Goal: Communication & Community: Share content

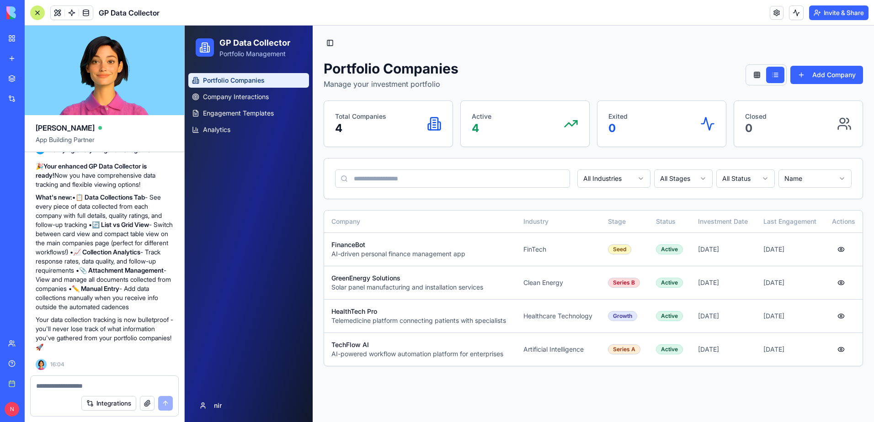
scroll to position [1926, 0]
click at [148, 388] on textarea at bounding box center [104, 385] width 137 height 9
type textarea "**********"
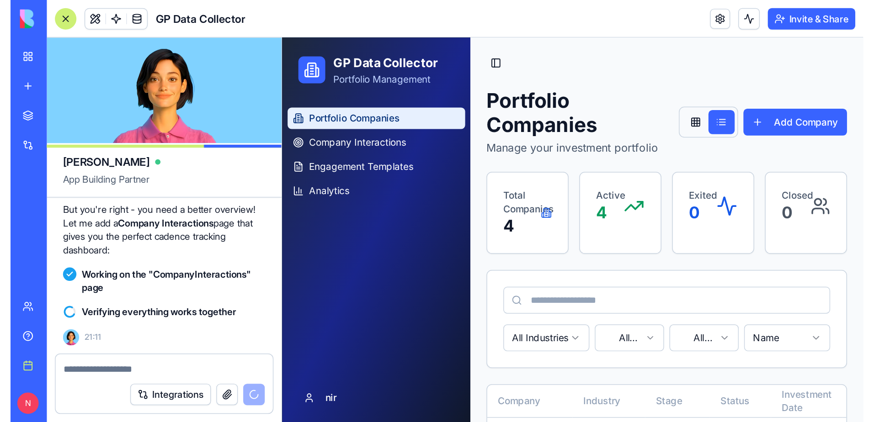
scroll to position [2182, 0]
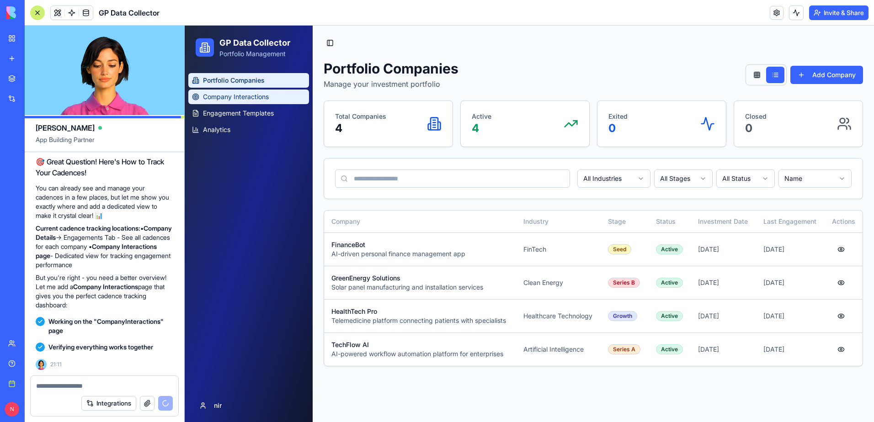
click at [240, 95] on span "Company Interactions" at bounding box center [236, 96] width 66 height 9
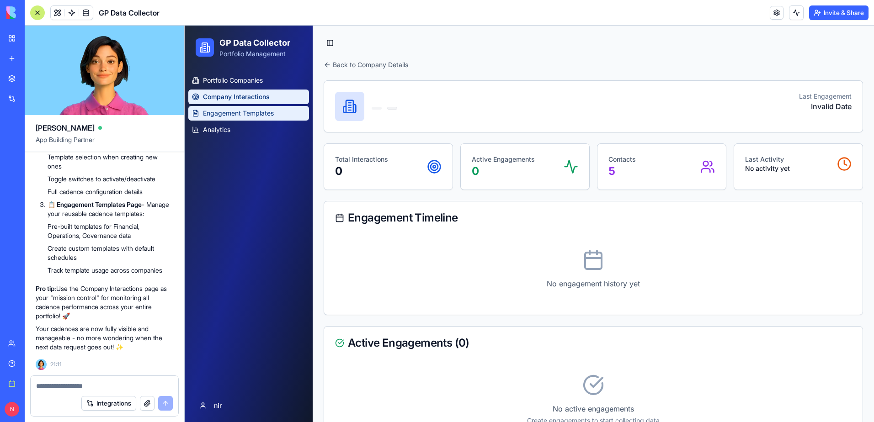
click at [216, 108] on link "Engagement Templates" at bounding box center [248, 113] width 121 height 15
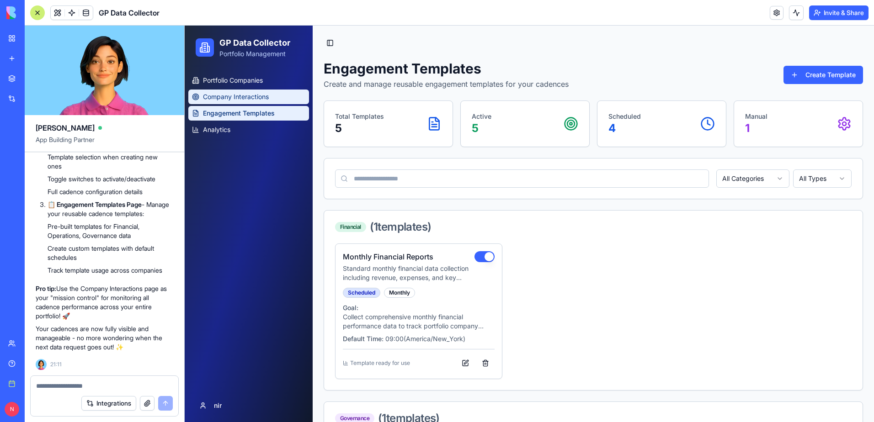
click at [224, 96] on span "Company Interactions" at bounding box center [236, 96] width 66 height 9
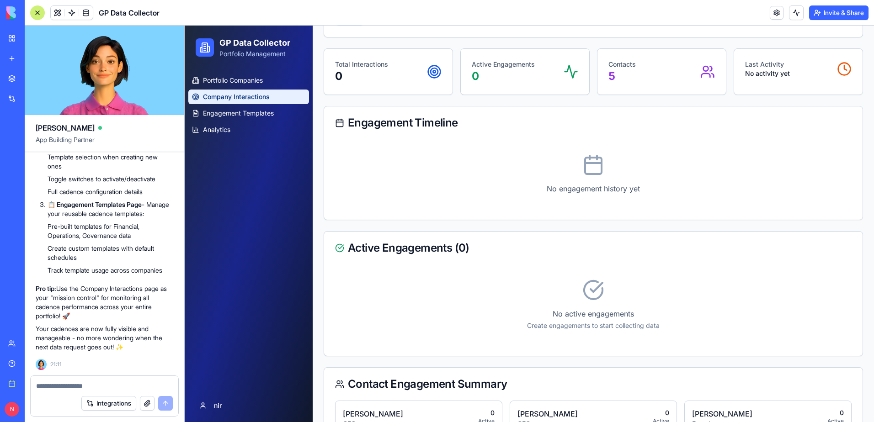
scroll to position [90, 0]
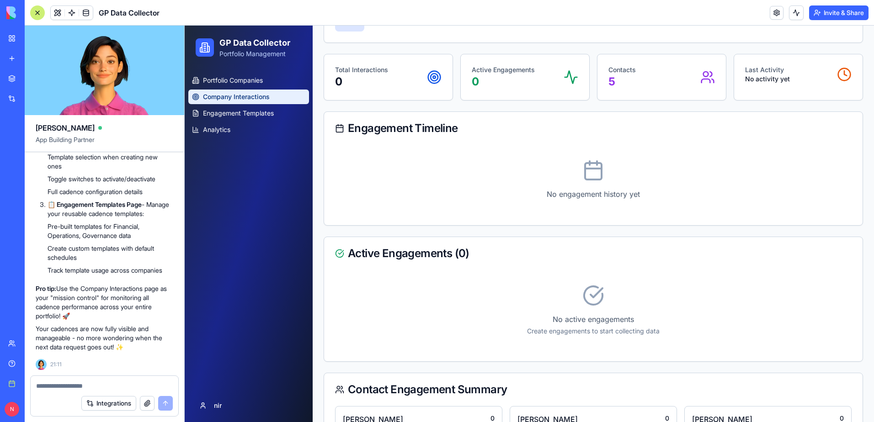
click at [88, 386] on textarea at bounding box center [104, 385] width 137 height 9
type textarea "*"
type textarea "*******"
type textarea "**********"
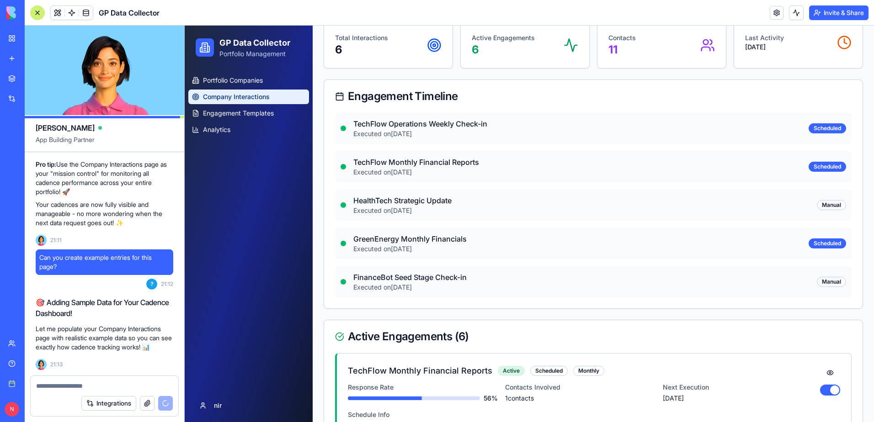
scroll to position [135, 0]
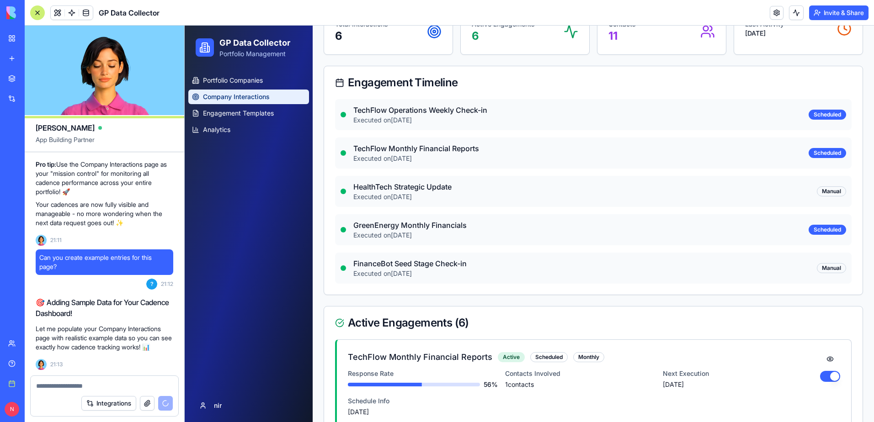
drag, startPoint x: 622, startPoint y: 116, endPoint x: 539, endPoint y: 140, distance: 87.0
click at [622, 116] on p "Executed on 16/12/2024" at bounding box center [577, 120] width 448 height 9
click at [421, 118] on p "Executed on 16/12/2024" at bounding box center [577, 120] width 448 height 9
click at [371, 113] on p "TechFlow Operations Weekly Check-in" at bounding box center [577, 110] width 448 height 11
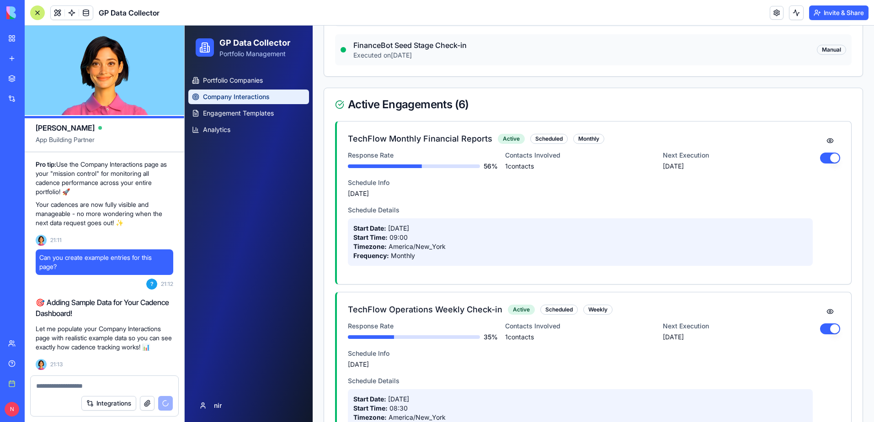
scroll to position [364, 0]
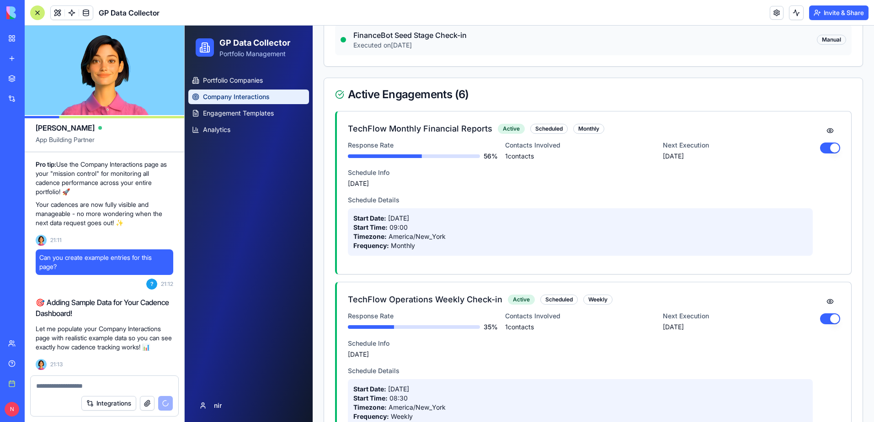
click at [399, 147] on p "Response Rate" at bounding box center [423, 145] width 150 height 9
click at [824, 127] on button at bounding box center [830, 130] width 20 height 16
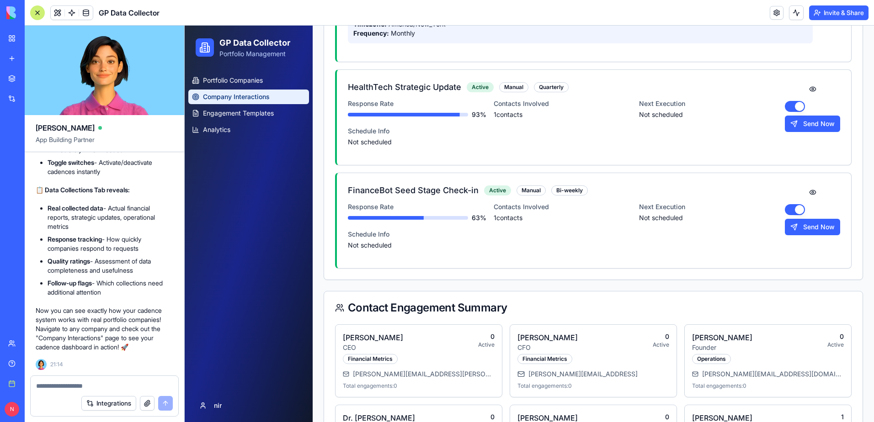
scroll to position [1277, 0]
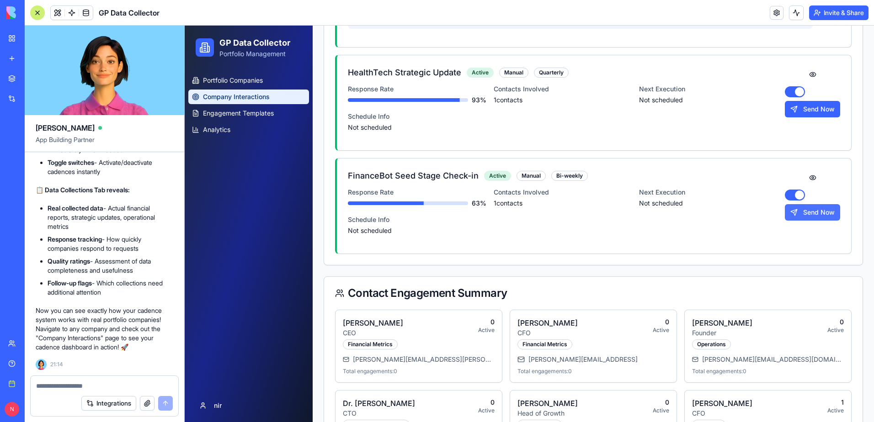
click at [787, 215] on button "Send Now" at bounding box center [811, 212] width 55 height 16
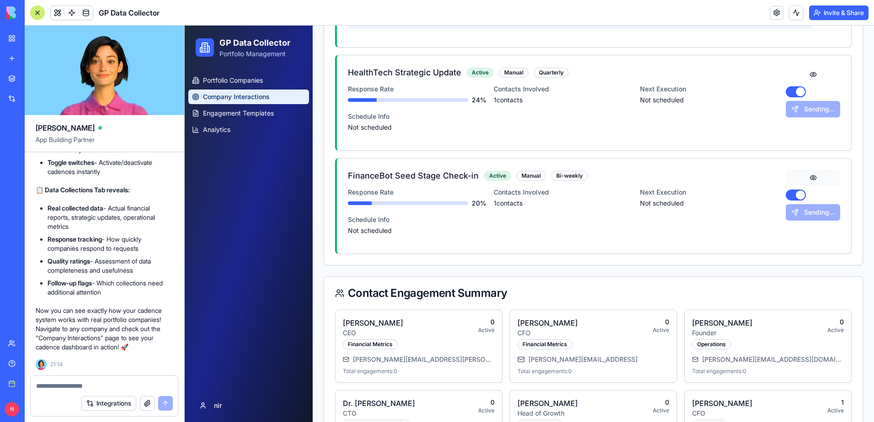
click at [803, 177] on button at bounding box center [812, 177] width 54 height 16
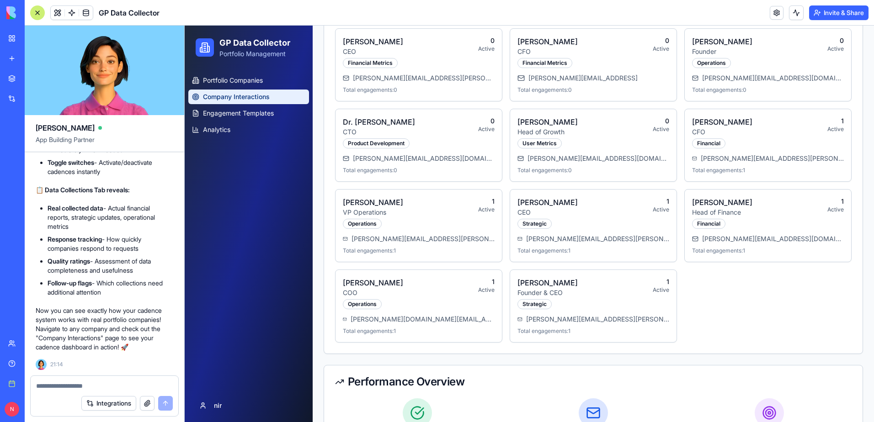
scroll to position [1616, 0]
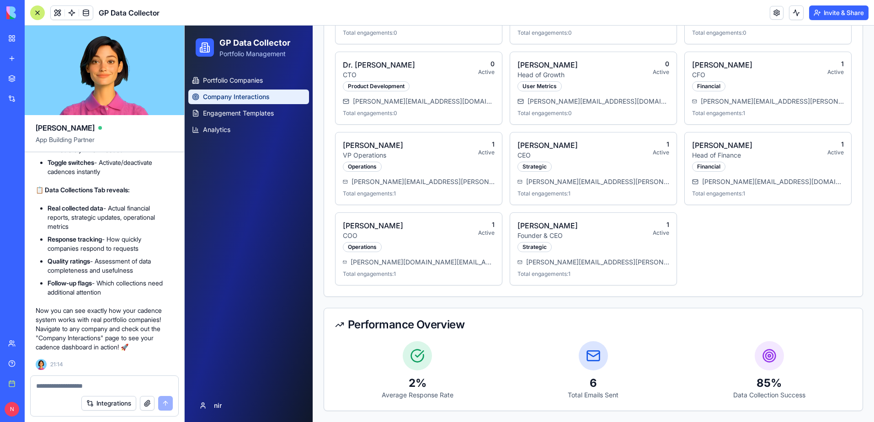
click at [581, 351] on div at bounding box center [592, 355] width 29 height 29
click at [593, 349] on icon at bounding box center [593, 356] width 15 height 15
